Goal: Task Accomplishment & Management: Manage account settings

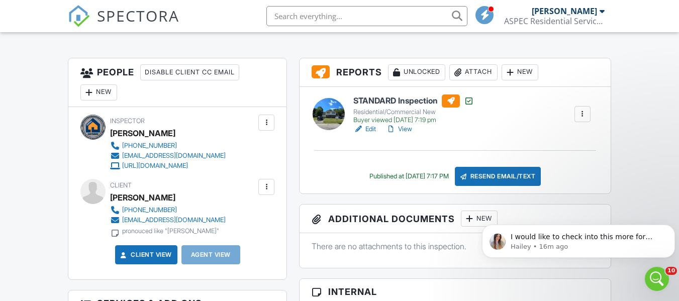
scroll to position [251, 0]
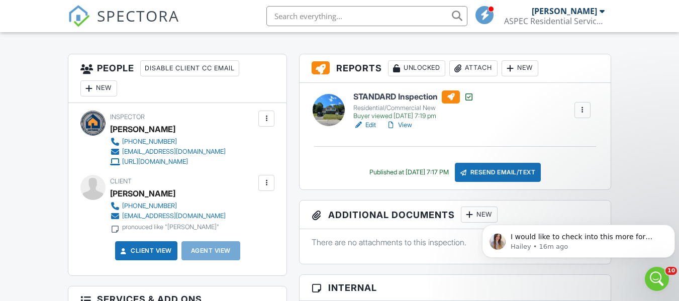
click at [411, 126] on link "View" at bounding box center [399, 125] width 26 height 10
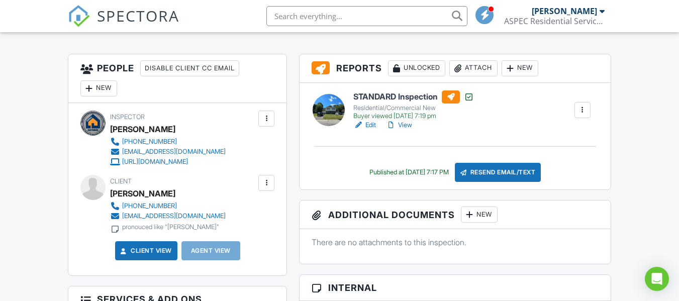
click at [411, 124] on link "View" at bounding box center [399, 125] width 26 height 10
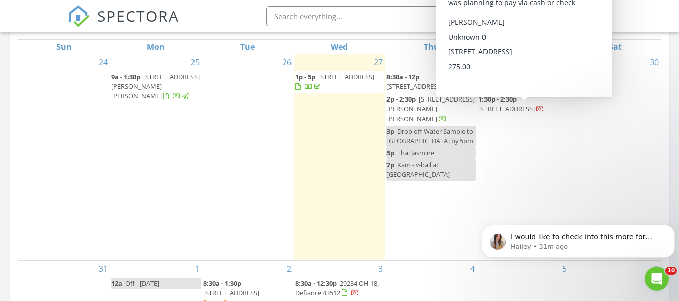
scroll to position [503, 0]
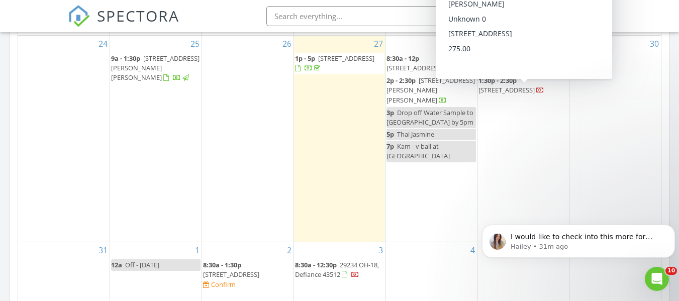
click at [0, 167] on div "Today Josh Frederick 1:00 pm 6115 Red Oak Drive , Toledo, OH 43615 Josh Frederi…" at bounding box center [339, 95] width 679 height 915
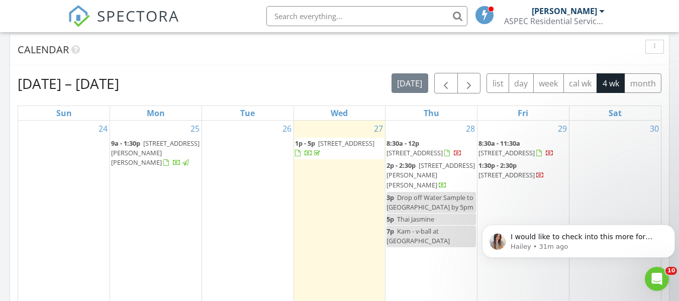
scroll to position [402, 0]
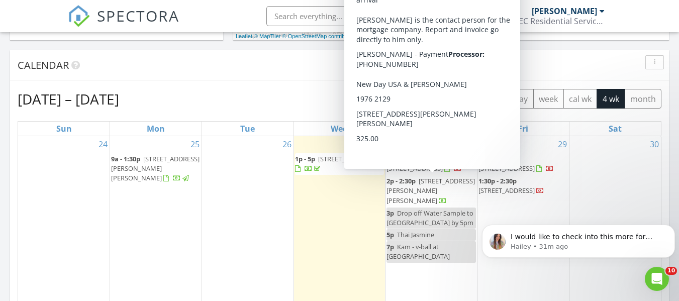
click at [0, 67] on div "Today Josh Frederick 1:00 pm 6115 Red Oak Drive , Toledo, OH 43615 Josh Frederi…" at bounding box center [339, 196] width 679 height 915
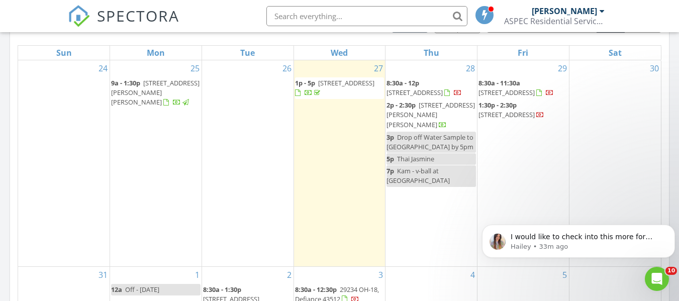
scroll to position [503, 0]
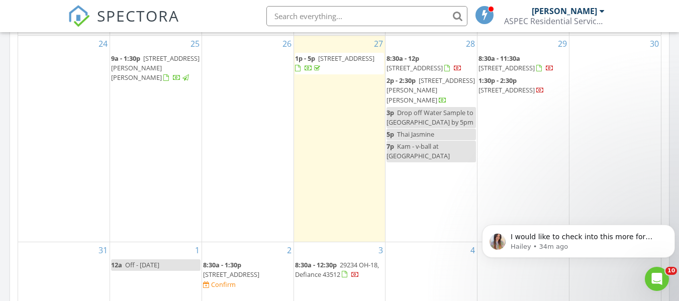
click at [0, 110] on div "Today Josh Frederick 1:00 pm 6115 Red Oak Drive , Toledo, OH 43615 Josh Frederi…" at bounding box center [339, 95] width 679 height 915
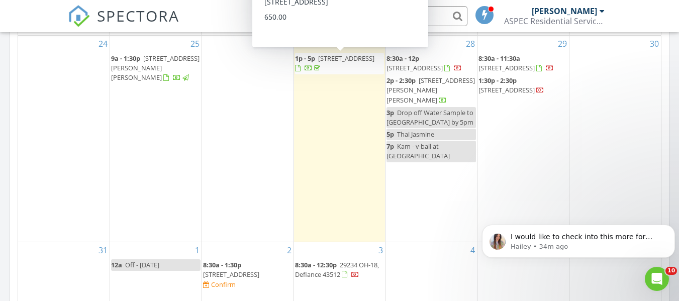
click at [0, 83] on div "Today Josh Frederick 1:00 pm 6115 Red Oak Drive , Toledo, OH 43615 Josh Frederi…" at bounding box center [339, 95] width 679 height 915
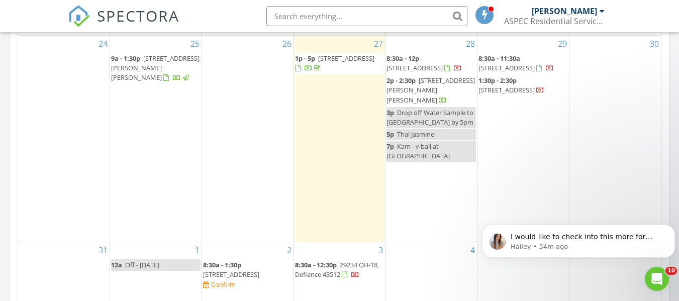
click at [0, 96] on div "Today Josh Frederick 1:00 pm 6115 Red Oak Drive , Toledo, OH 43615 Josh Frederi…" at bounding box center [339, 95] width 679 height 915
click at [6, 117] on div "Today Josh Frederick 1:00 pm 6115 Red Oak Drive , Toledo, OH 43615 Josh Frederi…" at bounding box center [339, 95] width 679 height 915
click at [0, 130] on div "Today Josh Frederick 1:00 pm 6115 Red Oak Drive , Toledo, OH 43615 Josh Frederi…" at bounding box center [339, 95] width 679 height 915
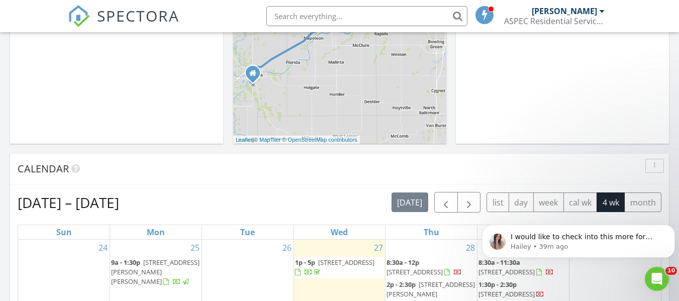
scroll to position [302, 0]
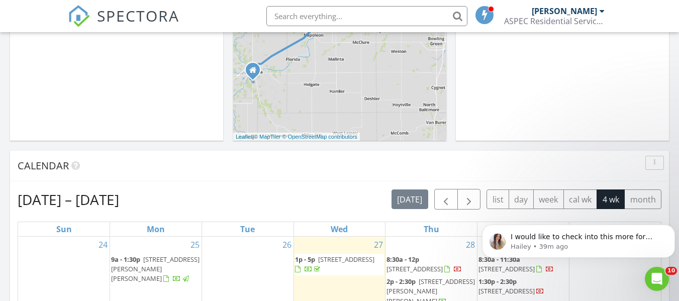
click at [0, 223] on div "Today Josh Frederick 1:00 pm 6115 Red Oak Drive , Toledo, OH 43615 Josh Frederi…" at bounding box center [339, 296] width 679 height 915
click at [2, 189] on div "Today Josh Frederick 1:00 pm 6115 Red Oak Drive , Toledo, OH 43615 Josh Frederi…" at bounding box center [339, 296] width 679 height 915
click at [0, 171] on div "Today Josh Frederick 1:00 pm 6115 Red Oak Drive , Toledo, OH 43615 Josh Frederi…" at bounding box center [339, 296] width 679 height 915
